Goal: Task Accomplishment & Management: Manage account settings

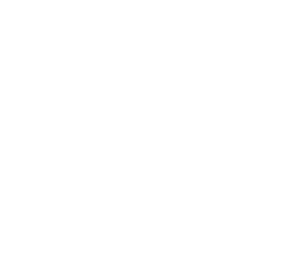
select select "*"
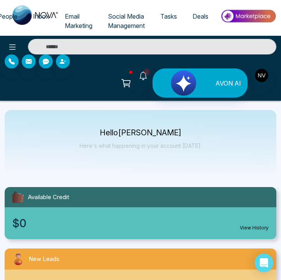
scroll to position [0, 5]
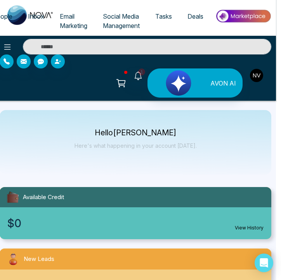
click at [256, 73] on img "button" at bounding box center [256, 75] width 13 height 13
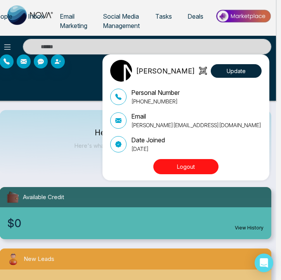
drag, startPoint x: 185, startPoint y: 165, endPoint x: 71, endPoint y: 136, distance: 117.4
click at [71, 136] on div "[PERSON_NAME] Update Personal Number [PHONE_NUMBER] Email [PERSON_NAME][EMAIL_A…" at bounding box center [140, 140] width 281 height 280
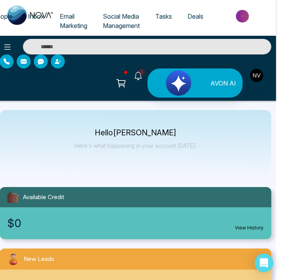
click at [71, 136] on div "Hello [PERSON_NAME] Here's what happening in your account [DATE]." at bounding box center [136, 142] width 272 height 64
click at [193, 14] on span "Deals" at bounding box center [196, 16] width 16 height 8
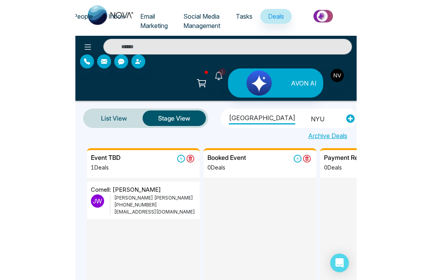
scroll to position [2, 0]
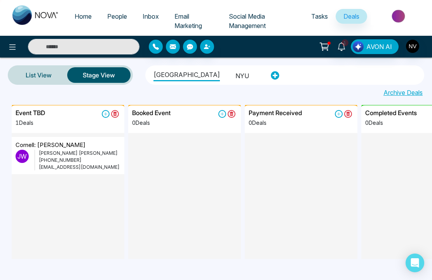
click at [235, 76] on li "NYU" at bounding box center [242, 74] width 14 height 13
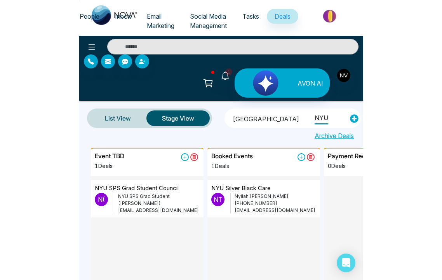
scroll to position [0, 0]
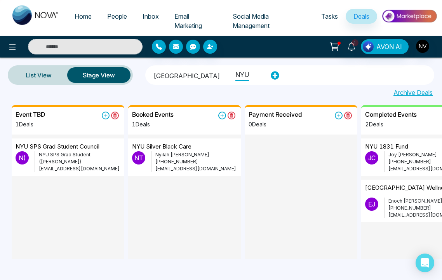
click at [147, 14] on span "Inbox" at bounding box center [151, 16] width 16 height 8
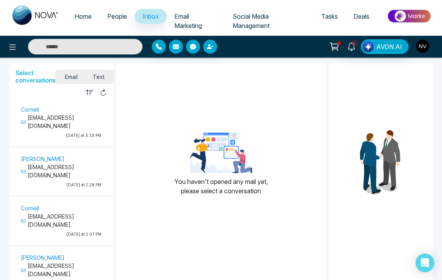
click at [281, 41] on img "button" at bounding box center [422, 46] width 13 height 13
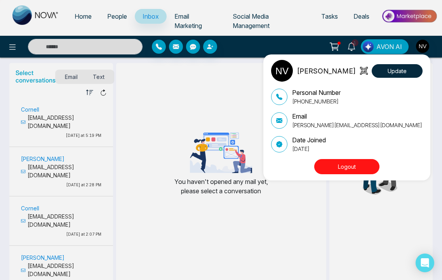
click at [281, 167] on button "Logout" at bounding box center [346, 166] width 65 height 15
